Goal: Task Accomplishment & Management: Use online tool/utility

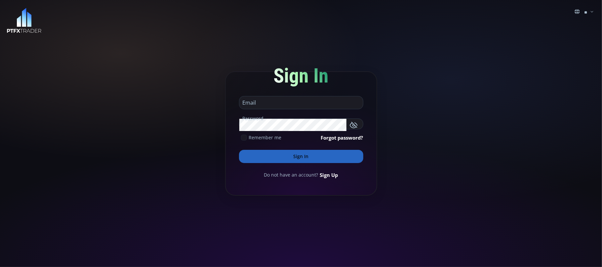
type input "**********"
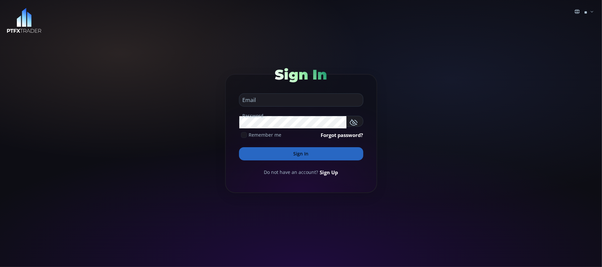
type input "**********"
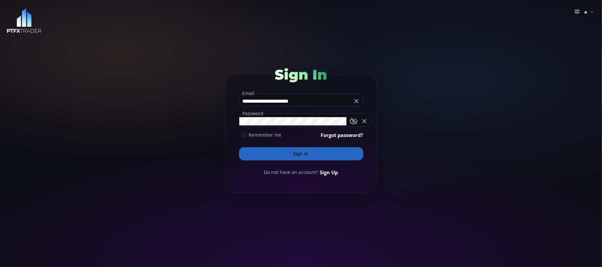
click at [308, 101] on input "**********" at bounding box center [295, 101] width 112 height 11
click at [298, 151] on button "Sign In" at bounding box center [301, 153] width 124 height 13
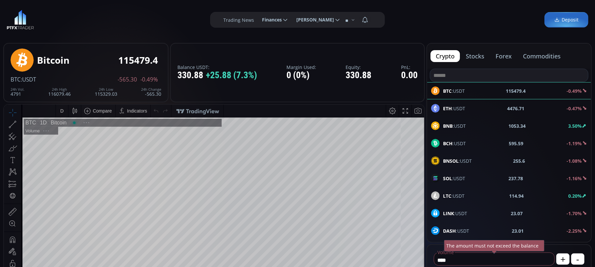
type input "********"
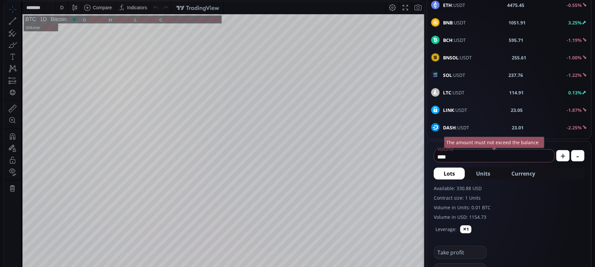
scroll to position [88, 0]
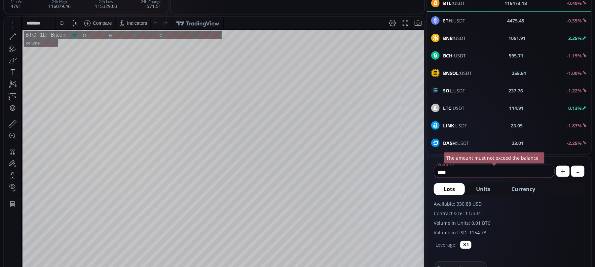
click at [19, 34] on div at bounding box center [20, 36] width 4 height 11
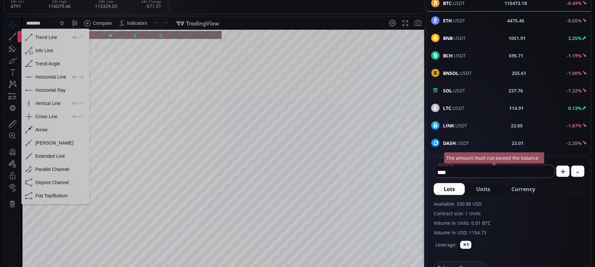
click at [43, 78] on div "Horizontal Line" at bounding box center [50, 76] width 31 height 5
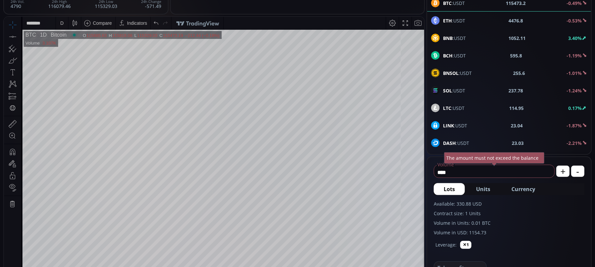
click at [10, 33] on icon at bounding box center [12, 36] width 9 height 9
click at [457, 38] on span "BNB :USDT" at bounding box center [454, 38] width 23 height 7
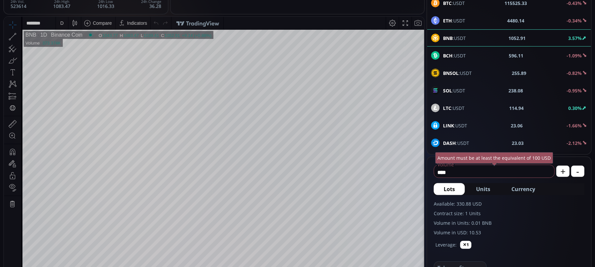
click at [20, 35] on icon at bounding box center [19, 36] width 1 height 2
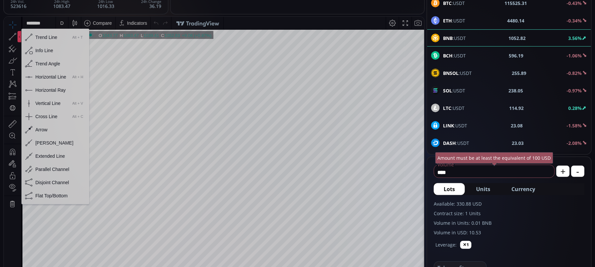
click at [40, 77] on div "Horizontal Line" at bounding box center [50, 76] width 31 height 5
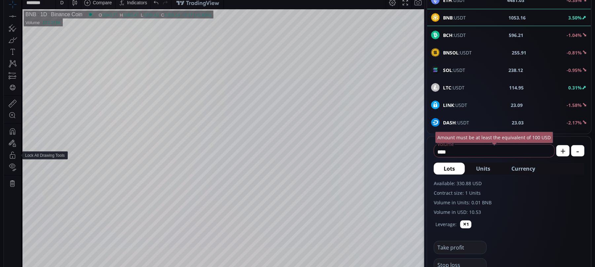
scroll to position [88, 0]
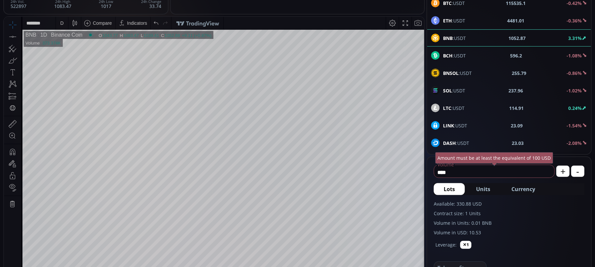
click at [60, 24] on div "D" at bounding box center [61, 22] width 3 height 5
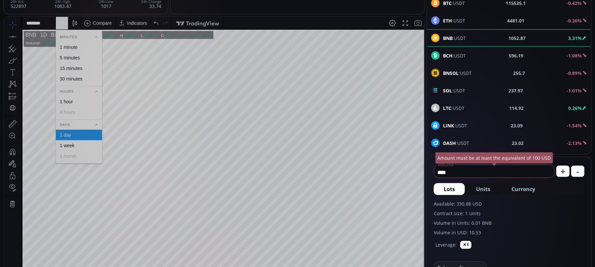
click at [66, 100] on div "1 hour" at bounding box center [66, 101] width 13 height 5
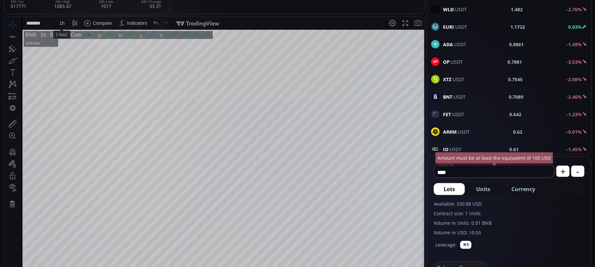
click at [60, 23] on div "1 h" at bounding box center [61, 22] width 5 height 5
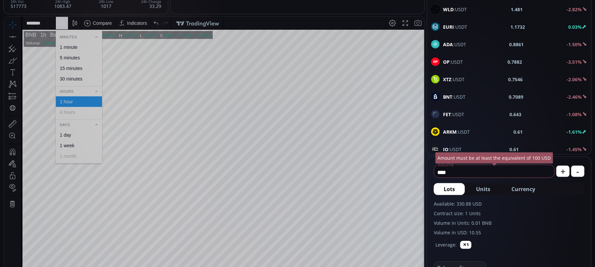
click at [66, 81] on div "30 minutes" at bounding box center [71, 78] width 22 height 5
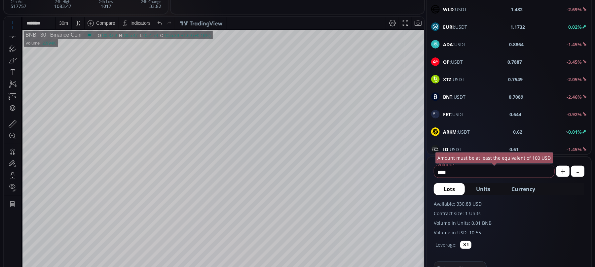
click at [63, 21] on div "30 m" at bounding box center [63, 22] width 9 height 5
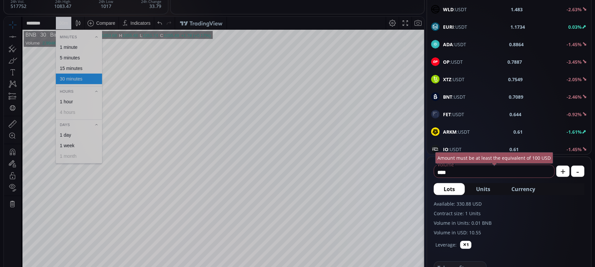
click at [70, 67] on div "15 minutes" at bounding box center [71, 67] width 22 height 5
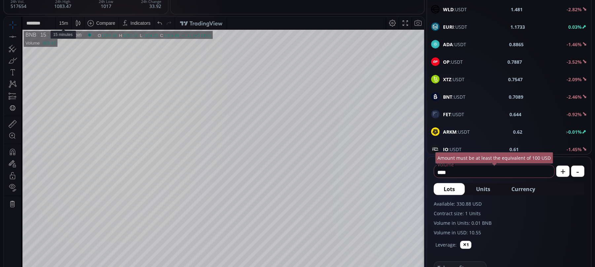
click at [64, 22] on div "15 m" at bounding box center [63, 22] width 9 height 5
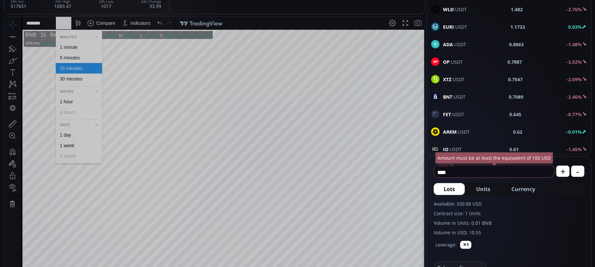
click at [68, 57] on div "5 minutes" at bounding box center [70, 57] width 20 height 5
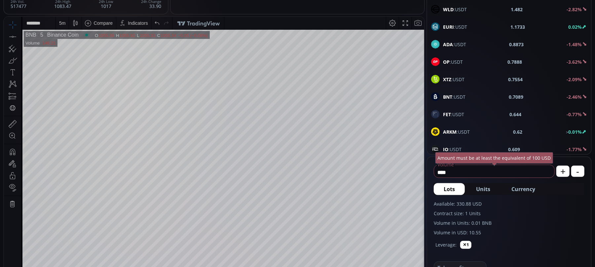
click at [64, 25] on div "5 m" at bounding box center [62, 22] width 6 height 5
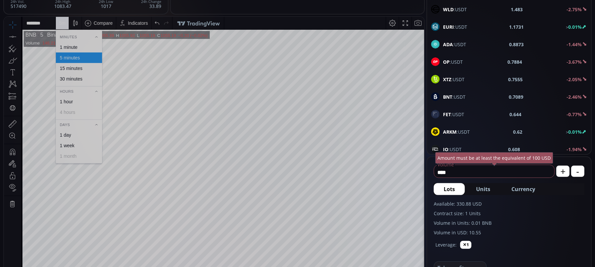
click at [65, 47] on div "1 minute" at bounding box center [69, 46] width 18 height 5
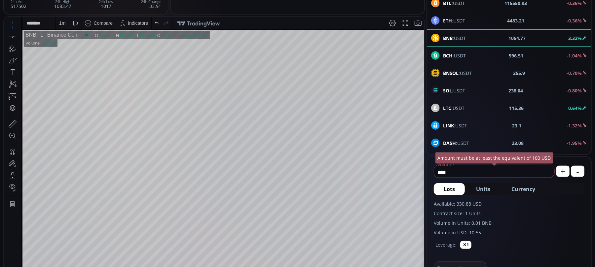
scroll to position [396, 0]
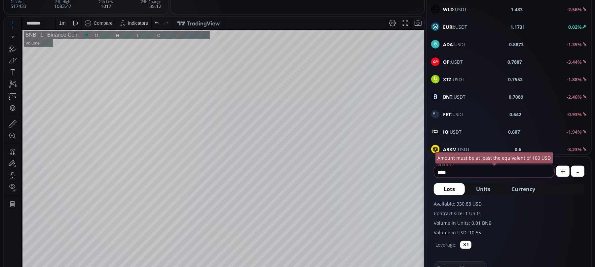
click at [19, 35] on icon at bounding box center [19, 36] width 1 height 2
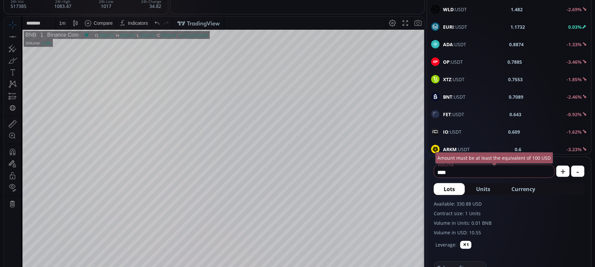
click at [64, 21] on div "1 m" at bounding box center [62, 22] width 6 height 5
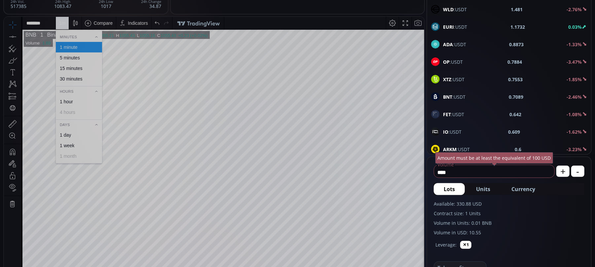
click at [64, 101] on div "1 hour" at bounding box center [66, 101] width 13 height 5
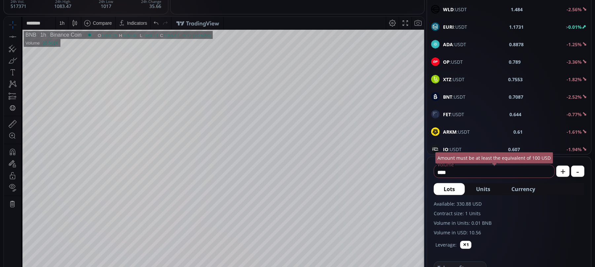
click at [8, 34] on icon at bounding box center [12, 36] width 9 height 9
click at [63, 23] on div "1 h" at bounding box center [61, 22] width 5 height 5
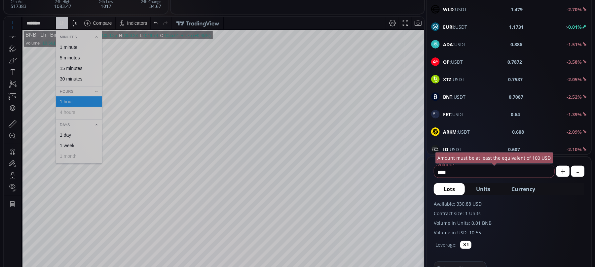
click at [67, 136] on div "1 day" at bounding box center [65, 134] width 11 height 5
